Goal: Task Accomplishment & Management: Manage account settings

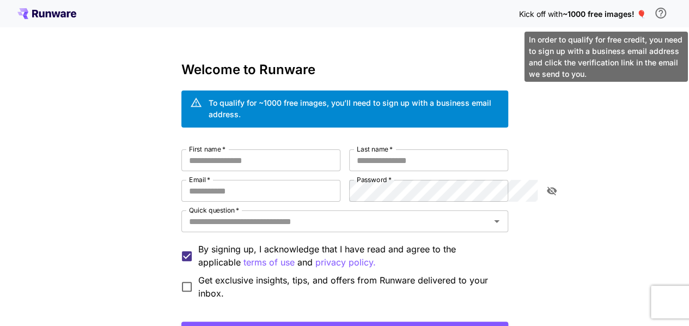
type input "**********"
click at [662, 14] on icon "\a In order to qualify for free credit, you need to sign up with a business ema…" at bounding box center [660, 13] width 13 height 13
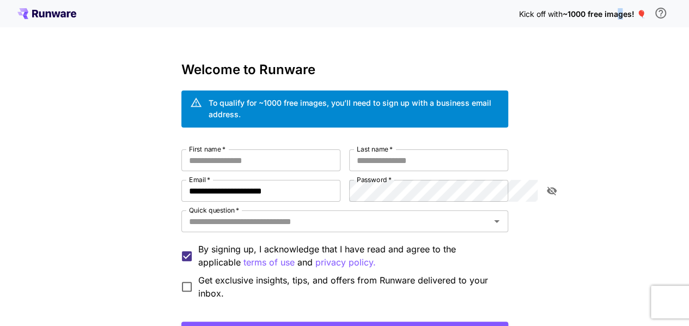
drag, startPoint x: 622, startPoint y: 51, endPoint x: 615, endPoint y: 51, distance: 7.6
click at [255, 149] on input "First name   *" at bounding box center [260, 160] width 159 height 22
click at [548, 185] on icon "toggle password visibility" at bounding box center [551, 190] width 11 height 11
click at [242, 153] on input "First name   *" at bounding box center [260, 160] width 159 height 22
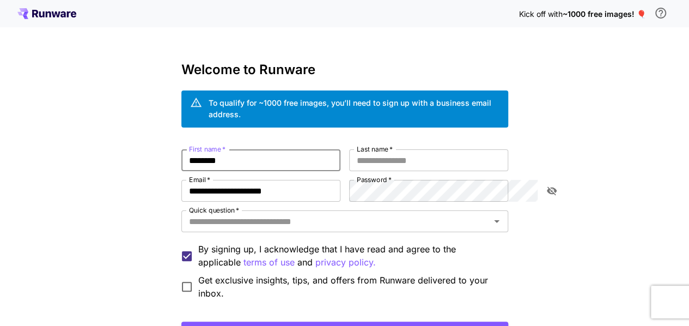
type input "********"
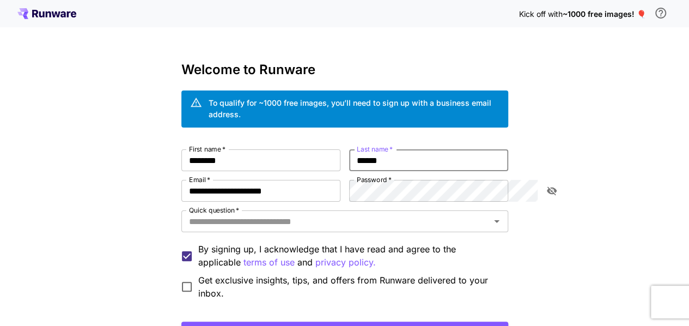
scroll to position [83, 0]
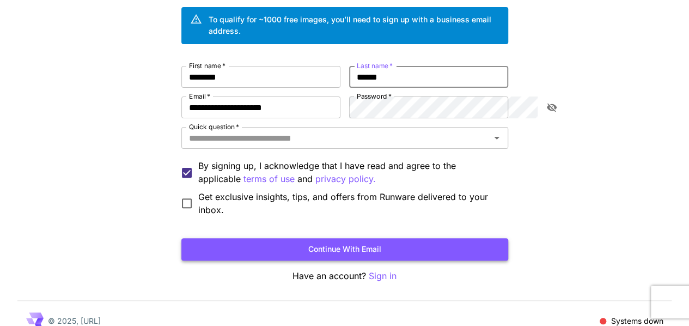
type input "******"
click at [366, 238] on button "Continue with email" at bounding box center [344, 249] width 327 height 22
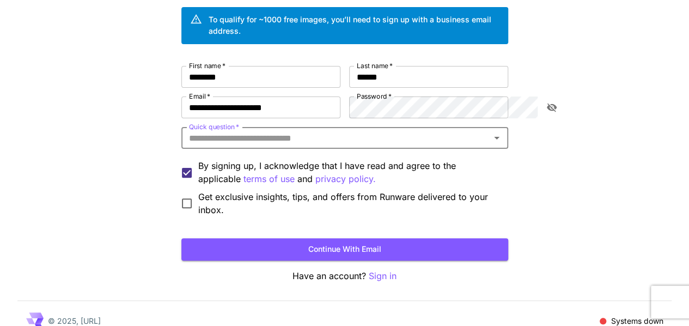
click at [256, 130] on input "Quick question   *" at bounding box center [336, 137] width 302 height 15
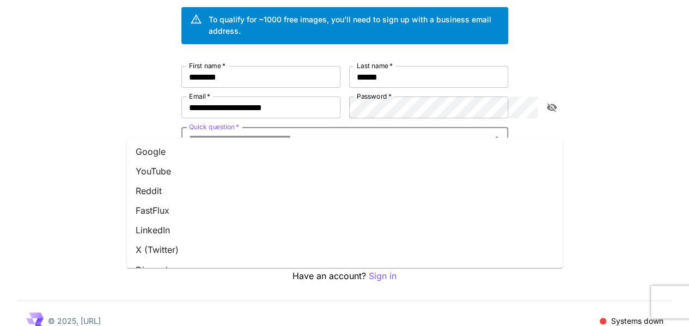
click at [181, 150] on li "Google" at bounding box center [344, 152] width 435 height 20
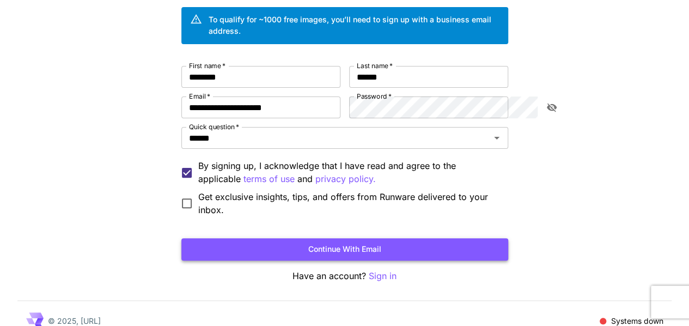
click at [406, 238] on button "Continue with email" at bounding box center [344, 249] width 327 height 22
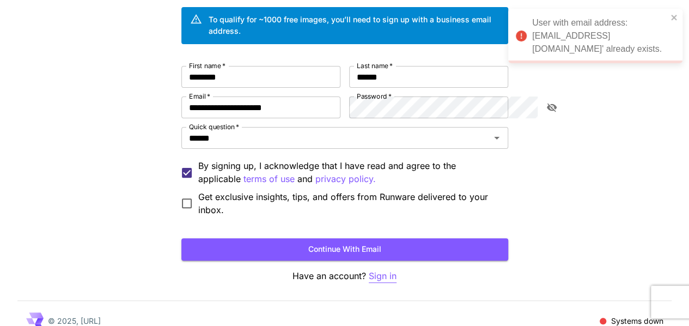
click at [383, 269] on p "Sign in" at bounding box center [383, 276] width 28 height 14
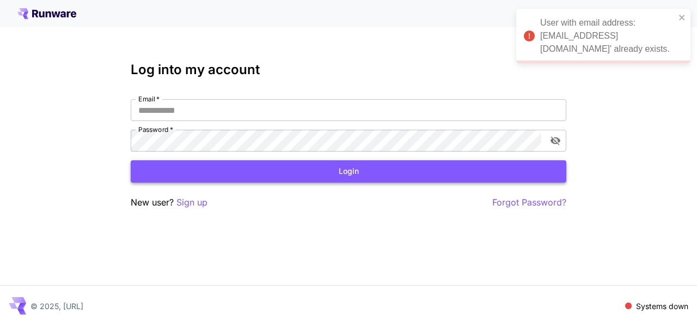
type input "**********"
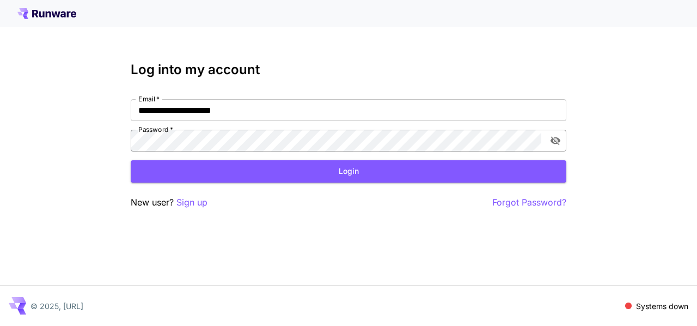
click at [562, 142] on button "toggle password visibility" at bounding box center [555, 141] width 20 height 20
click at [381, 174] on button "Login" at bounding box center [348, 171] width 435 height 22
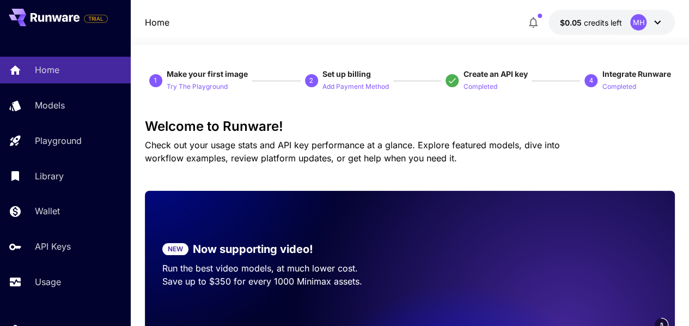
click at [656, 23] on icon at bounding box center [657, 23] width 7 height 4
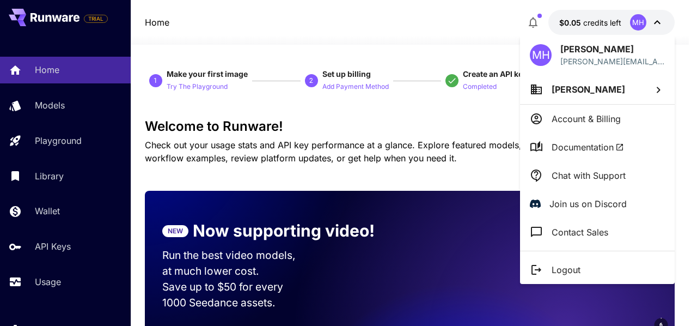
click at [610, 113] on p "Account & Billing" at bounding box center [585, 118] width 69 height 13
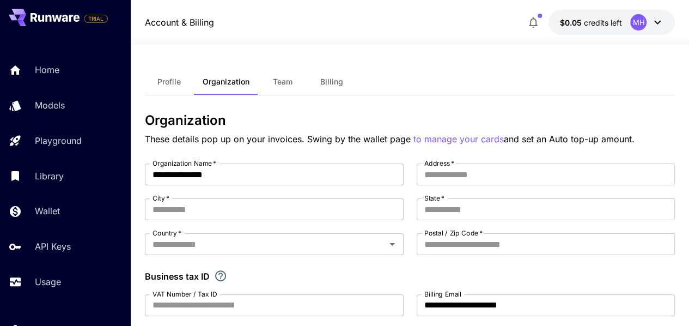
click at [290, 82] on span "Team" at bounding box center [283, 82] width 20 height 10
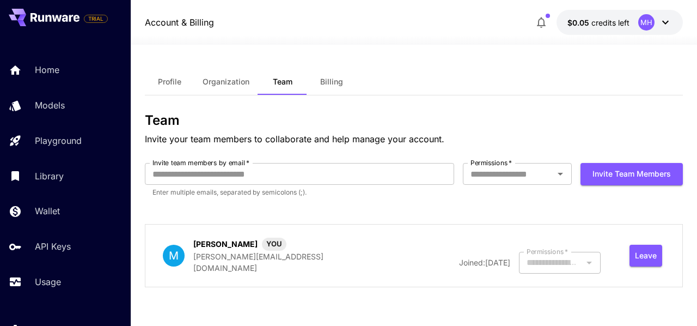
click at [335, 77] on span "Billing" at bounding box center [331, 82] width 23 height 10
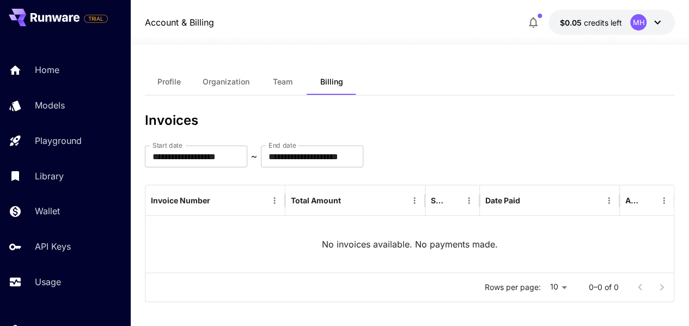
click at [179, 80] on span "Profile" at bounding box center [168, 82] width 23 height 10
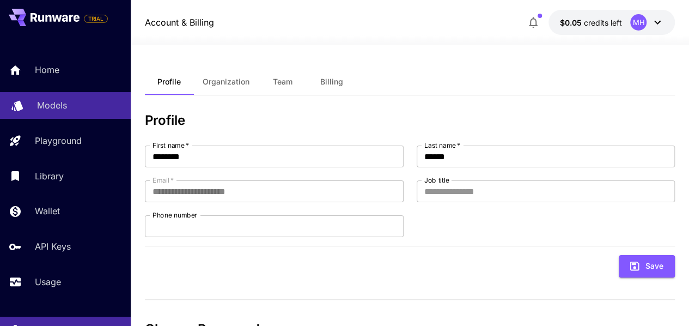
click at [64, 113] on link "Models" at bounding box center [65, 105] width 131 height 27
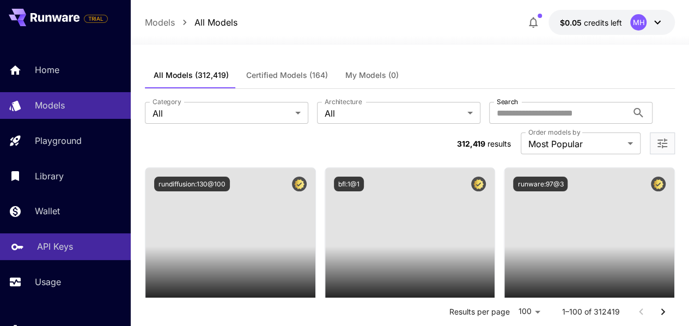
click at [56, 249] on p "API Keys" at bounding box center [55, 246] width 36 height 13
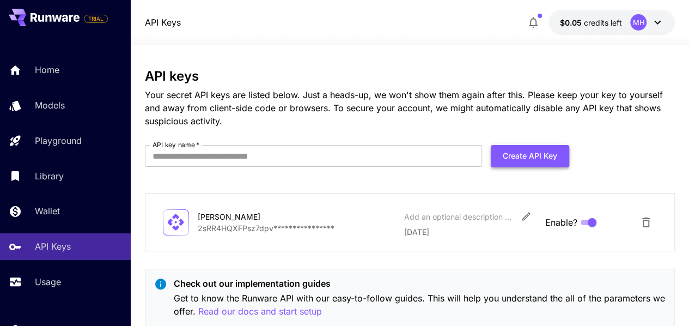
click at [531, 153] on button "Create API Key" at bounding box center [529, 156] width 78 height 22
click at [221, 152] on input "API key name   *" at bounding box center [313, 156] width 337 height 22
click at [338, 128] on div "**********" at bounding box center [410, 202] width 530 height 266
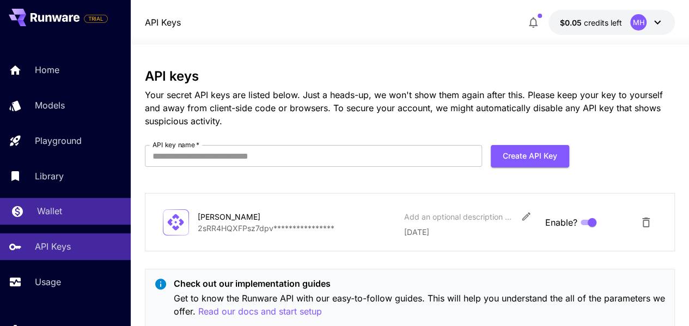
click at [80, 211] on div "Wallet" at bounding box center [79, 210] width 85 height 13
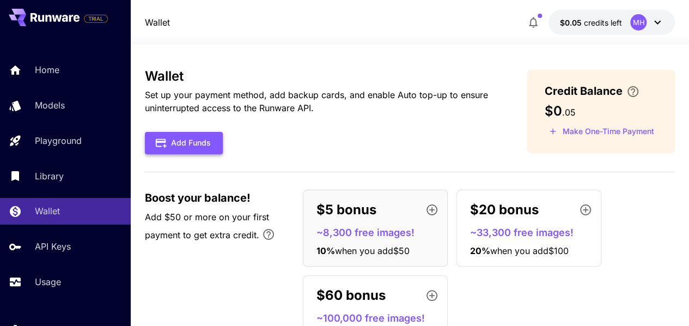
click at [200, 143] on button "Add Funds" at bounding box center [184, 143] width 78 height 22
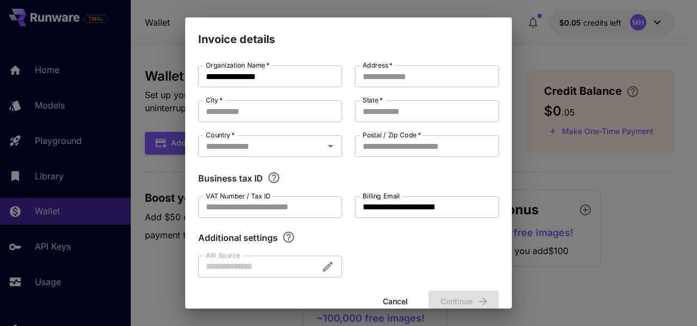
click at [390, 299] on button "Cancel" at bounding box center [395, 301] width 49 height 22
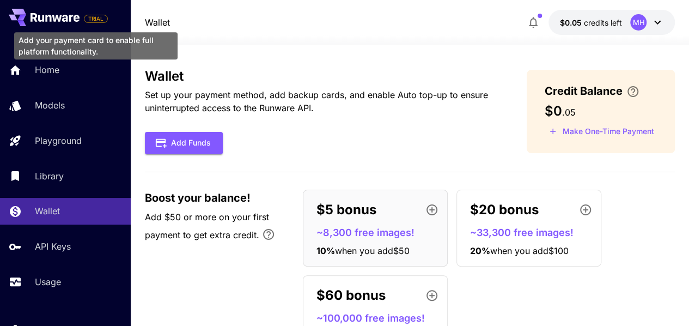
click at [100, 19] on span "TRIAL" at bounding box center [95, 19] width 23 height 8
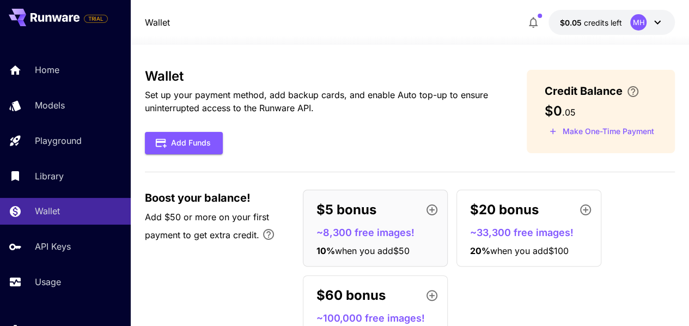
click at [656, 21] on icon at bounding box center [657, 22] width 13 height 13
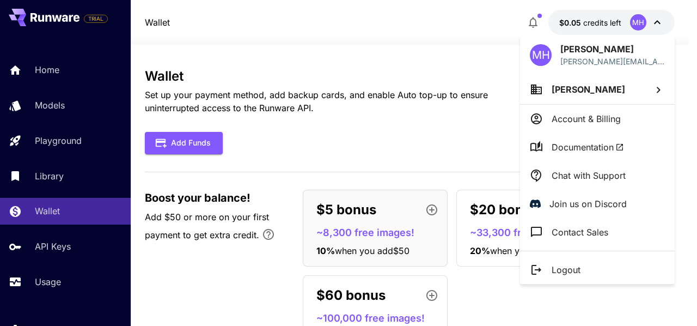
click at [656, 21] on div at bounding box center [348, 163] width 697 height 326
